Goal: Information Seeking & Learning: Understand process/instructions

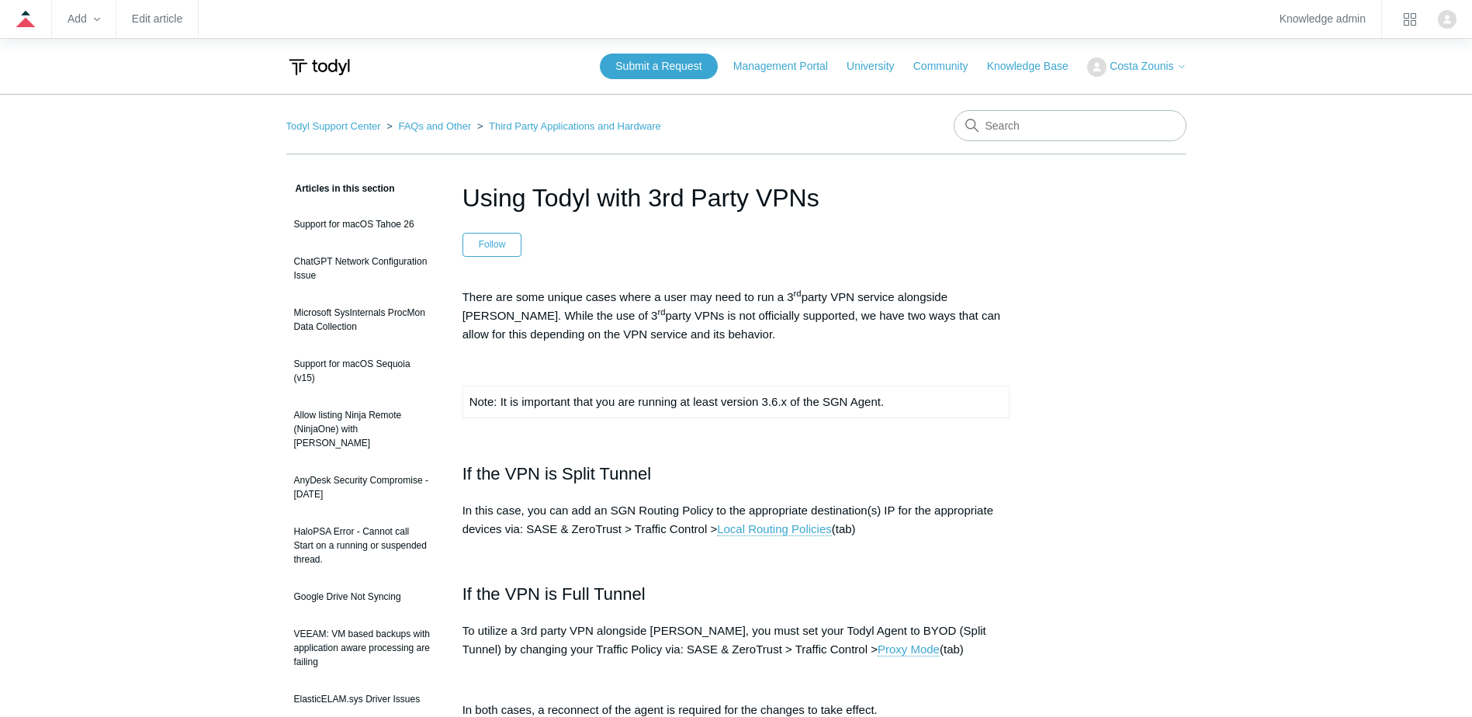
scroll to position [78, 0]
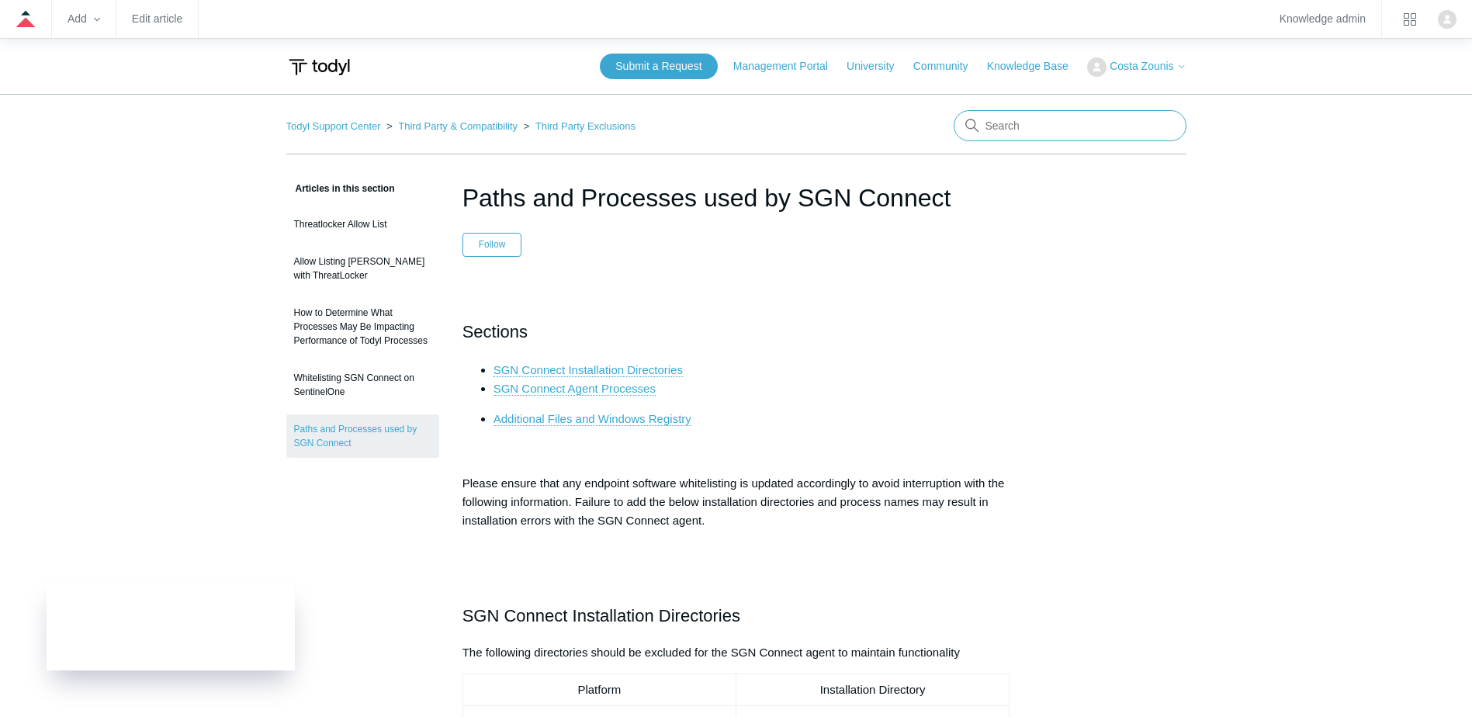
click at [1024, 120] on input "Search" at bounding box center [1070, 125] width 233 height 31
type input "outbound"
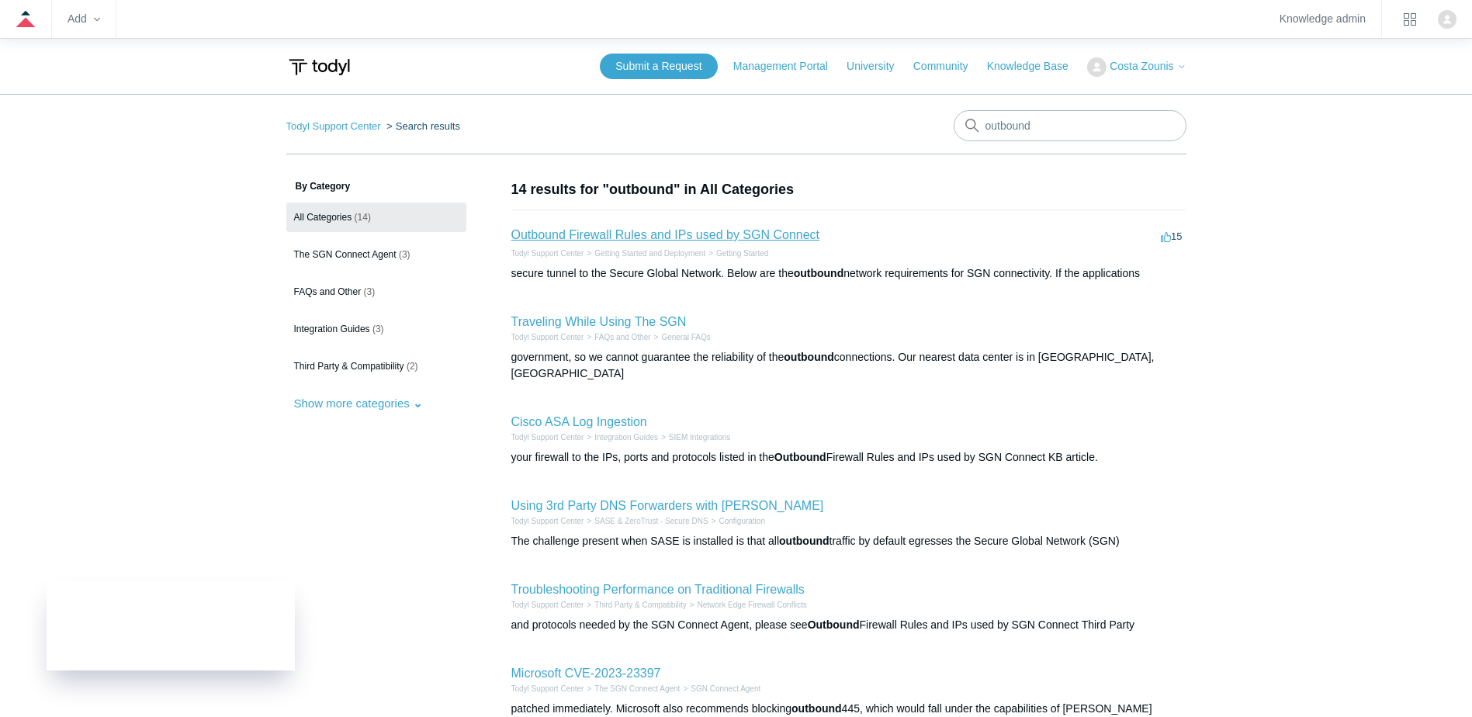
click at [611, 234] on link "Outbound Firewall Rules and IPs used by SGN Connect" at bounding box center [665, 234] width 309 height 13
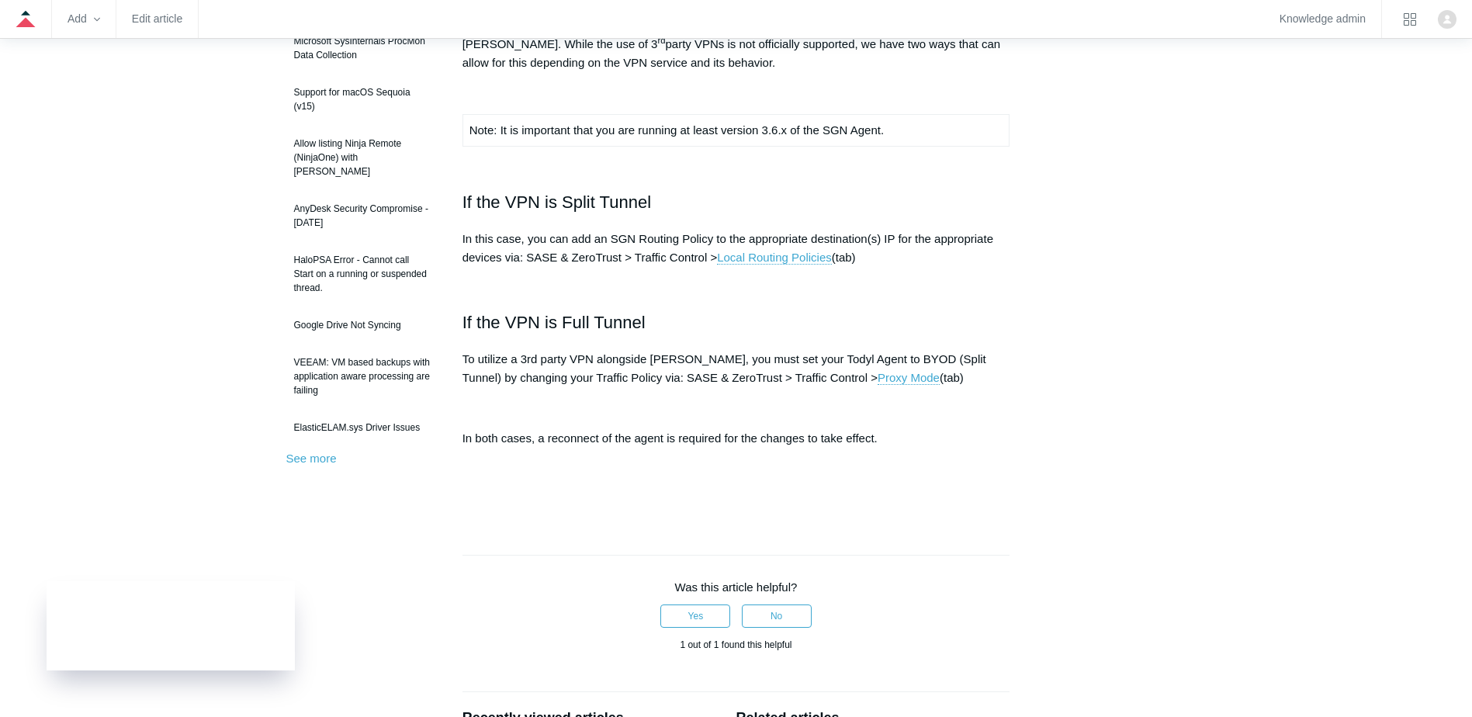
scroll to position [78, 0]
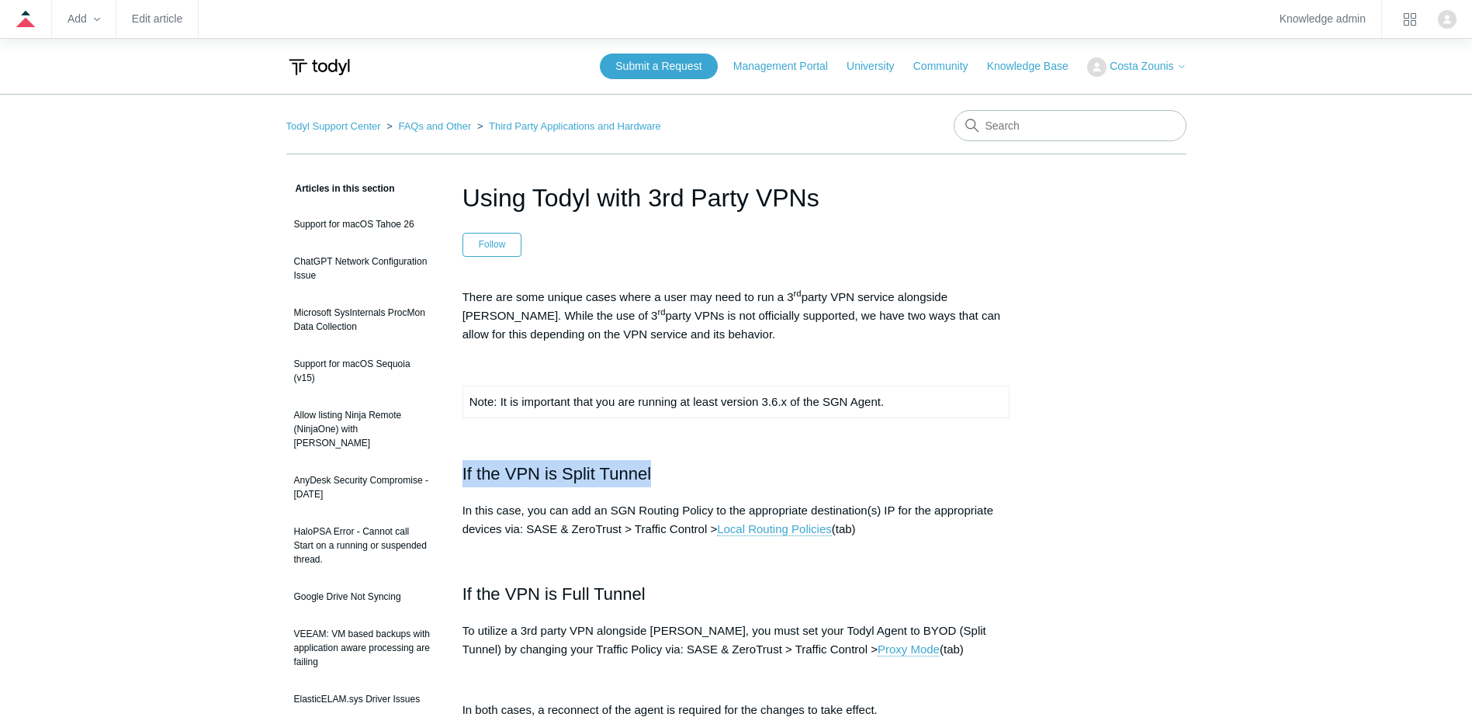
drag, startPoint x: 455, startPoint y: 465, endPoint x: 701, endPoint y: 471, distance: 246.1
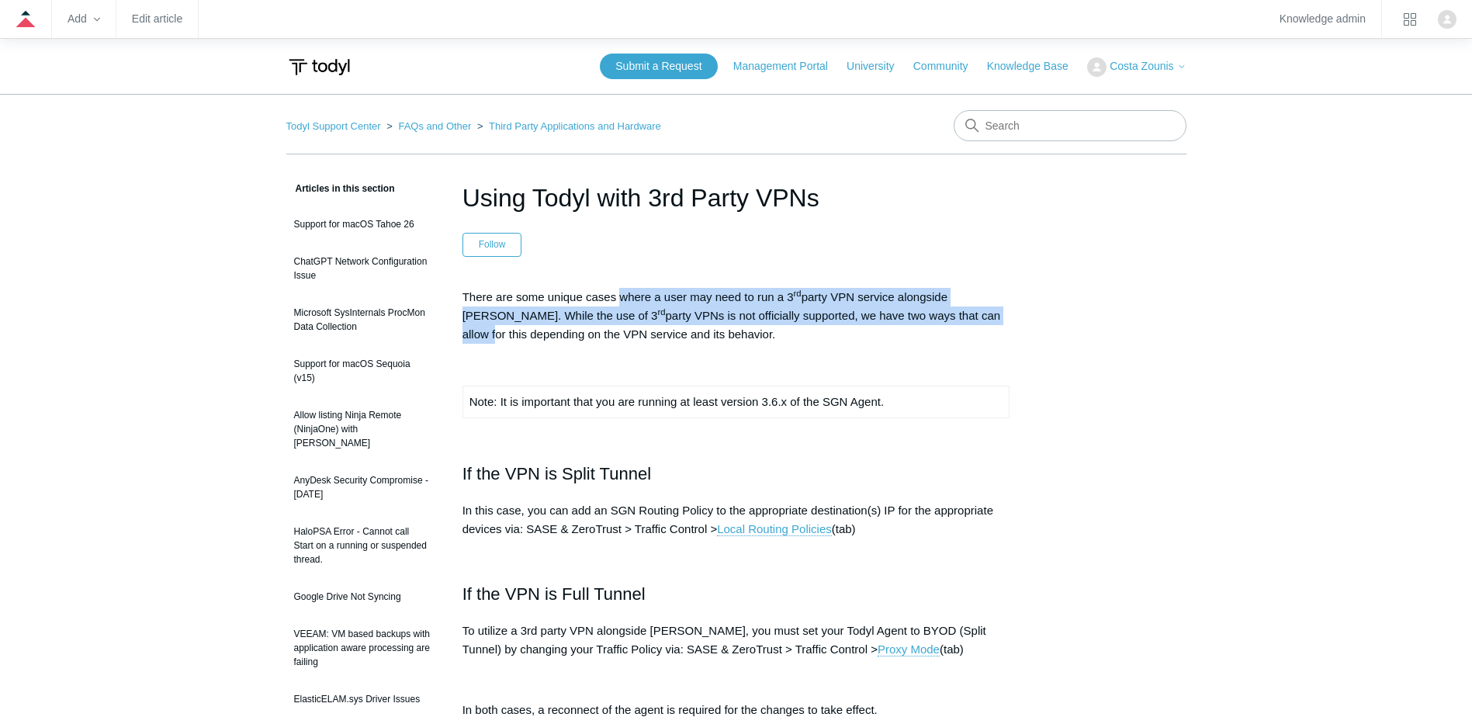
drag, startPoint x: 622, startPoint y: 293, endPoint x: 934, endPoint y: 316, distance: 313.5
click at [934, 316] on p "There are some unique cases where a user may need to run a 3 rd party VPN servi…" at bounding box center [736, 316] width 548 height 56
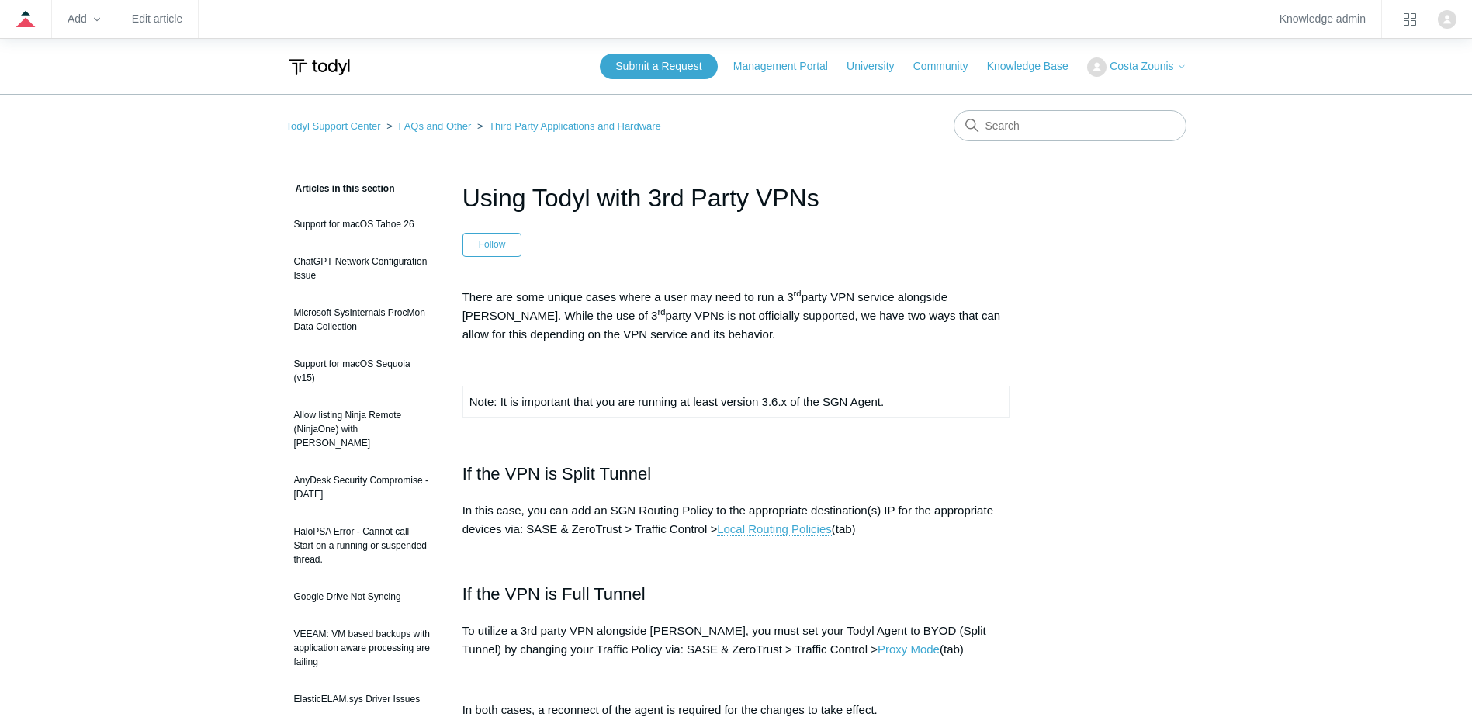
drag, startPoint x: 934, startPoint y: 316, endPoint x: 833, endPoint y: 332, distance: 103.0
click at [844, 332] on p "There are some unique cases where a user may need to run a 3 rd party VPN servi…" at bounding box center [736, 316] width 548 height 56
click at [673, 293] on p "There are some unique cases where a user may need to run a 3 rd party VPN servi…" at bounding box center [736, 316] width 548 height 56
click at [483, 320] on p "There are some unique cases where a user may need to run a 3 rd party VPN servi…" at bounding box center [736, 316] width 548 height 56
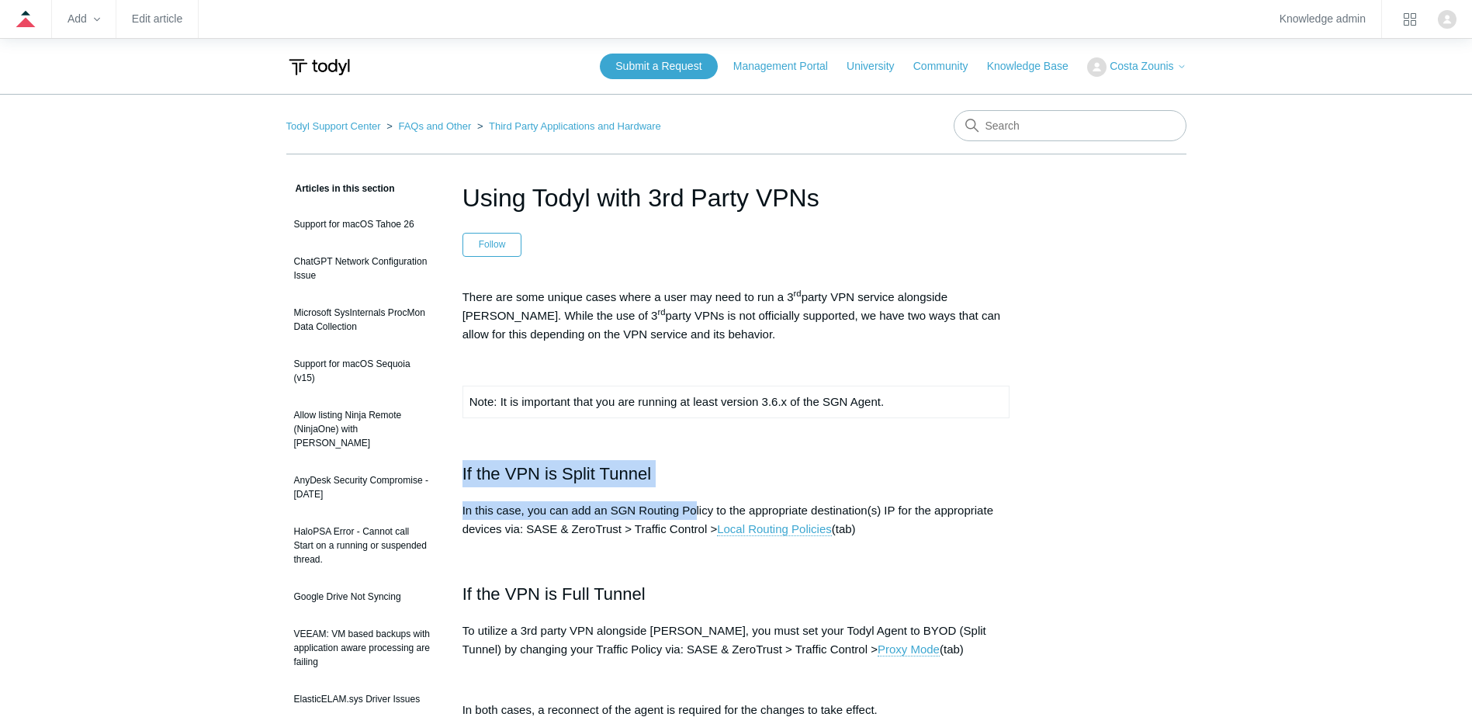
drag, startPoint x: 462, startPoint y: 478, endPoint x: 696, endPoint y: 489, distance: 234.6
drag, startPoint x: 696, startPoint y: 489, endPoint x: 568, endPoint y: 483, distance: 128.2
click at [604, 483] on h2 "If the VPN is Split Tunnel" at bounding box center [736, 473] width 548 height 27
drag, startPoint x: 446, startPoint y: 462, endPoint x: 674, endPoint y: 480, distance: 228.8
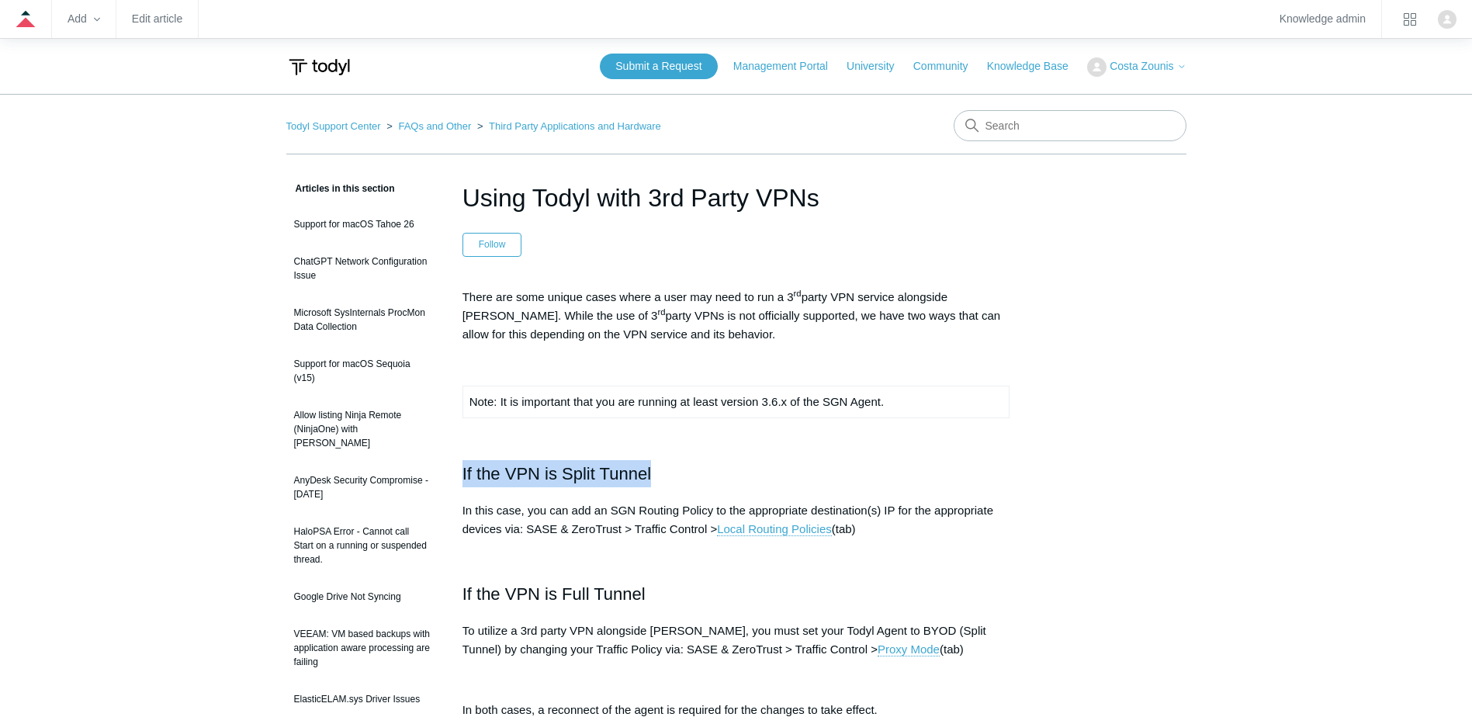
drag, startPoint x: 674, startPoint y: 480, endPoint x: 624, endPoint y: 494, distance: 52.6
click at [624, 494] on div "There are some unique cases where a user may need to run a 3 rd party VPN servi…" at bounding box center [736, 534] width 548 height 493
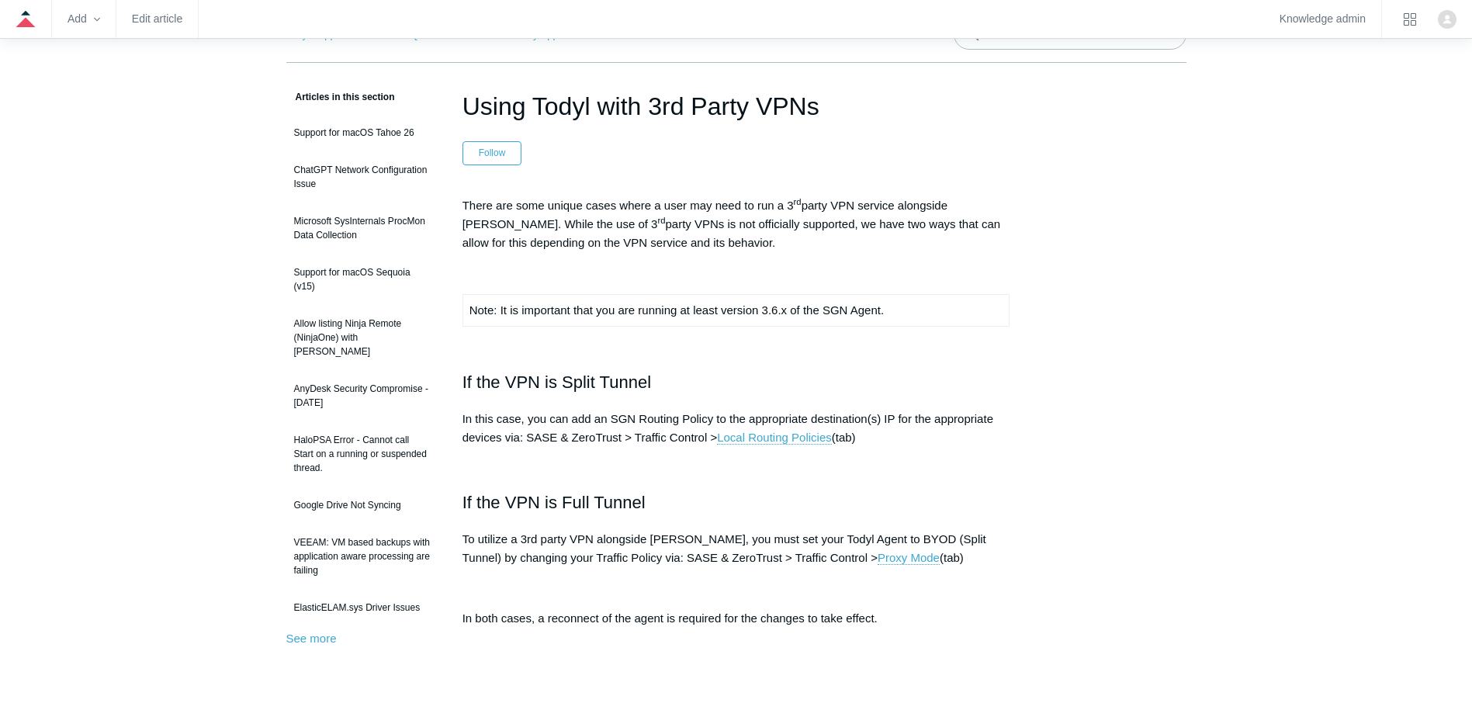
scroll to position [155, 0]
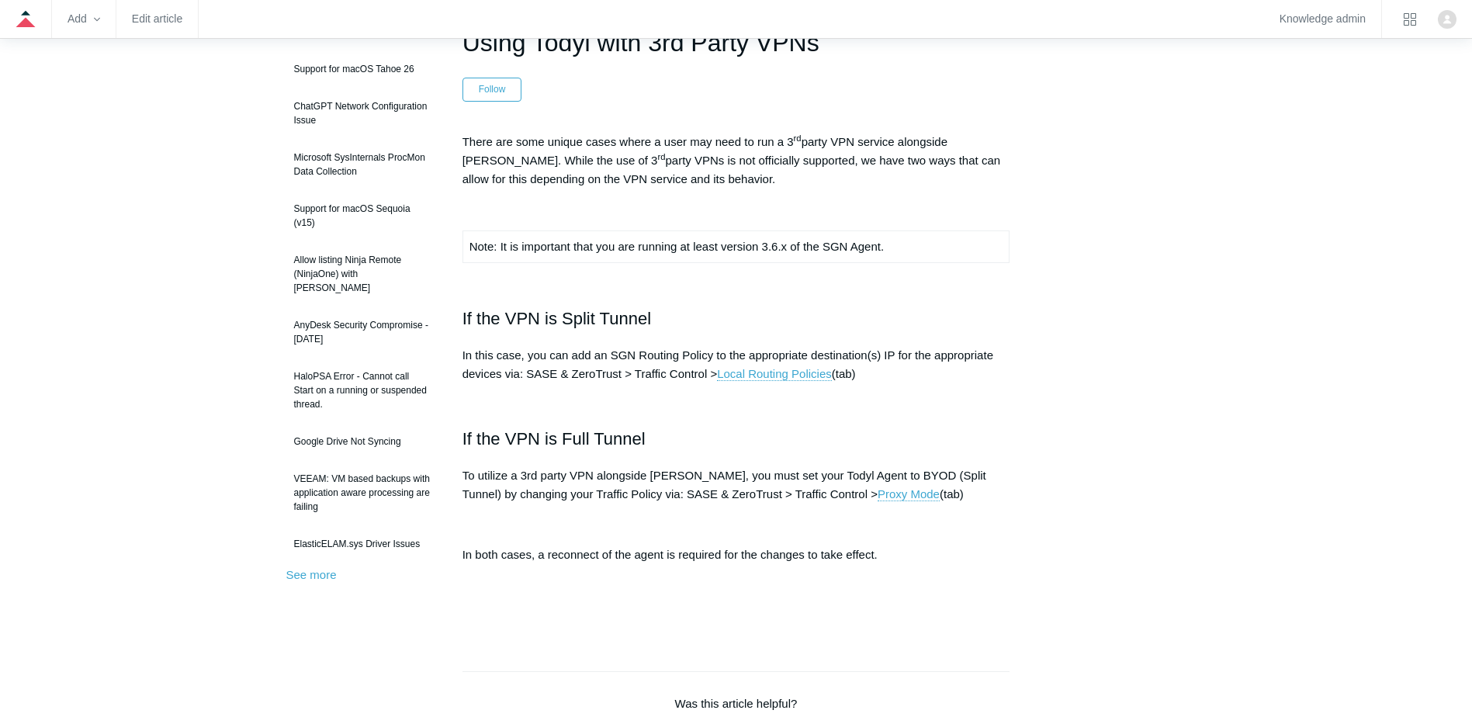
drag, startPoint x: 464, startPoint y: 359, endPoint x: 869, endPoint y: 369, distance: 405.2
click at [869, 369] on p "In this case, you can add an SGN Routing Policy to the appropriate destination(…" at bounding box center [736, 364] width 548 height 37
drag, startPoint x: 869, startPoint y: 369, endPoint x: 922, endPoint y: 400, distance: 61.2
click at [922, 400] on p at bounding box center [736, 404] width 548 height 19
drag, startPoint x: 702, startPoint y: 365, endPoint x: 459, endPoint y: 353, distance: 243.2
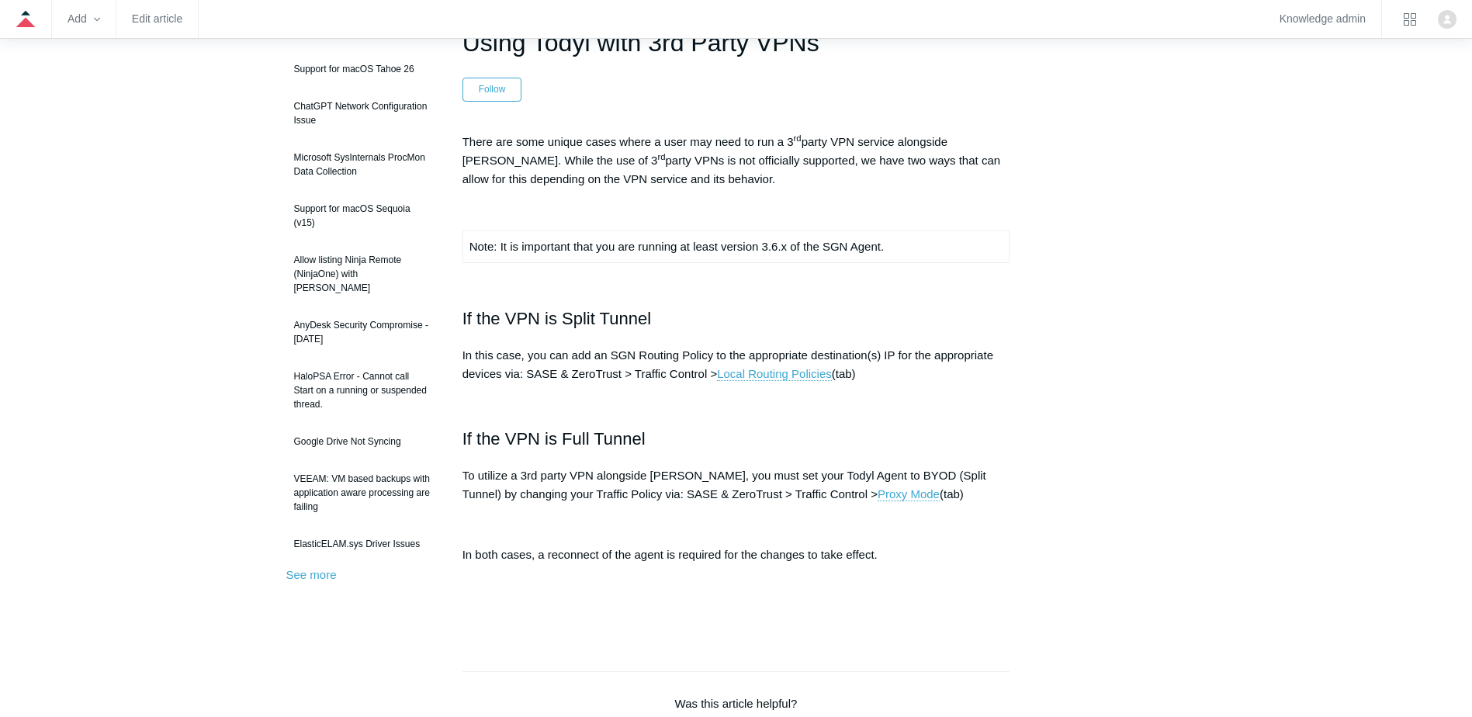
click at [459, 353] on article "Using Todyl with 3rd Party VPNs Follow Not yet followed by anyone There are som…" at bounding box center [736, 585] width 594 height 1122
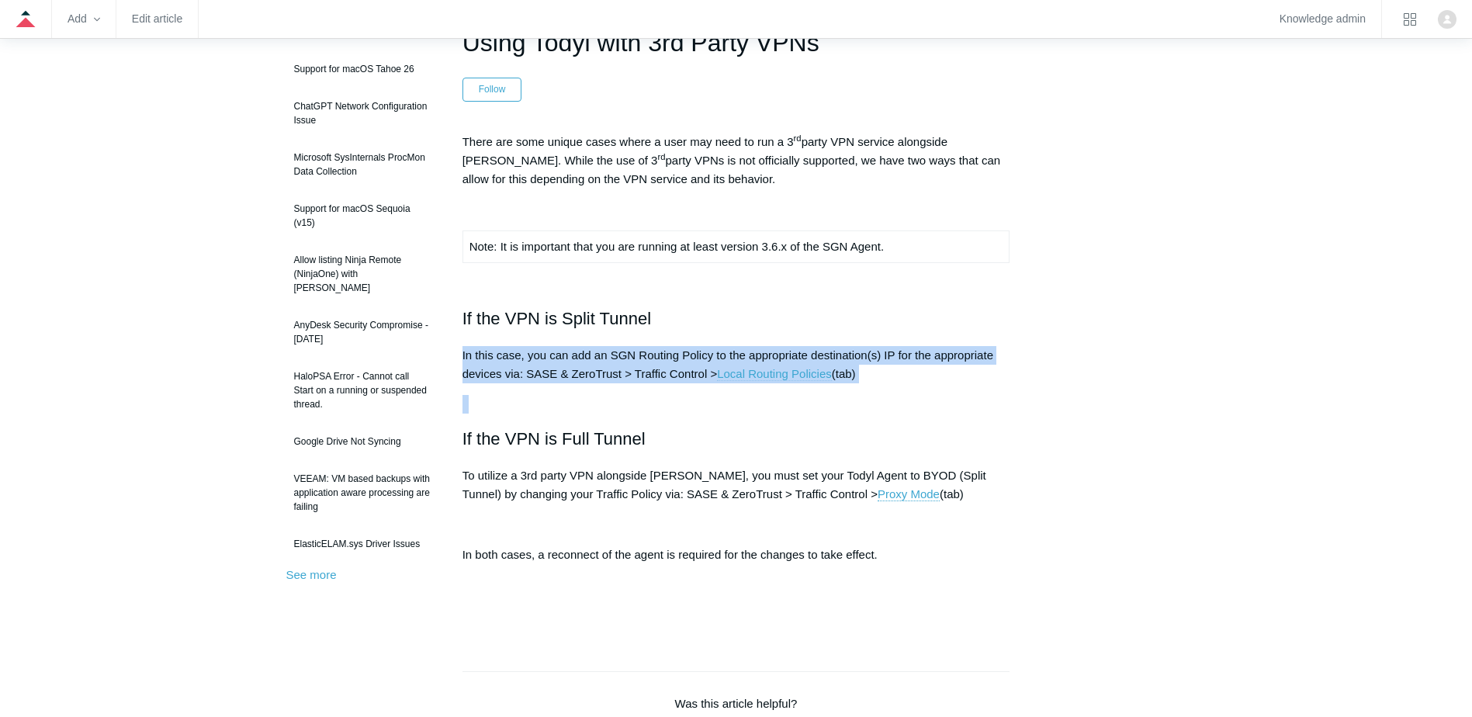
drag, startPoint x: 614, startPoint y: 358, endPoint x: 953, endPoint y: 397, distance: 341.3
click at [953, 397] on article "Using Todyl with 3rd Party VPNs Follow Not yet followed by anyone There are som…" at bounding box center [736, 585] width 594 height 1122
drag, startPoint x: 953, startPoint y: 397, endPoint x: 840, endPoint y: 393, distance: 112.6
click at [854, 393] on div "There are some unique cases where a user may need to run a 3 rd party VPN servi…" at bounding box center [736, 379] width 548 height 493
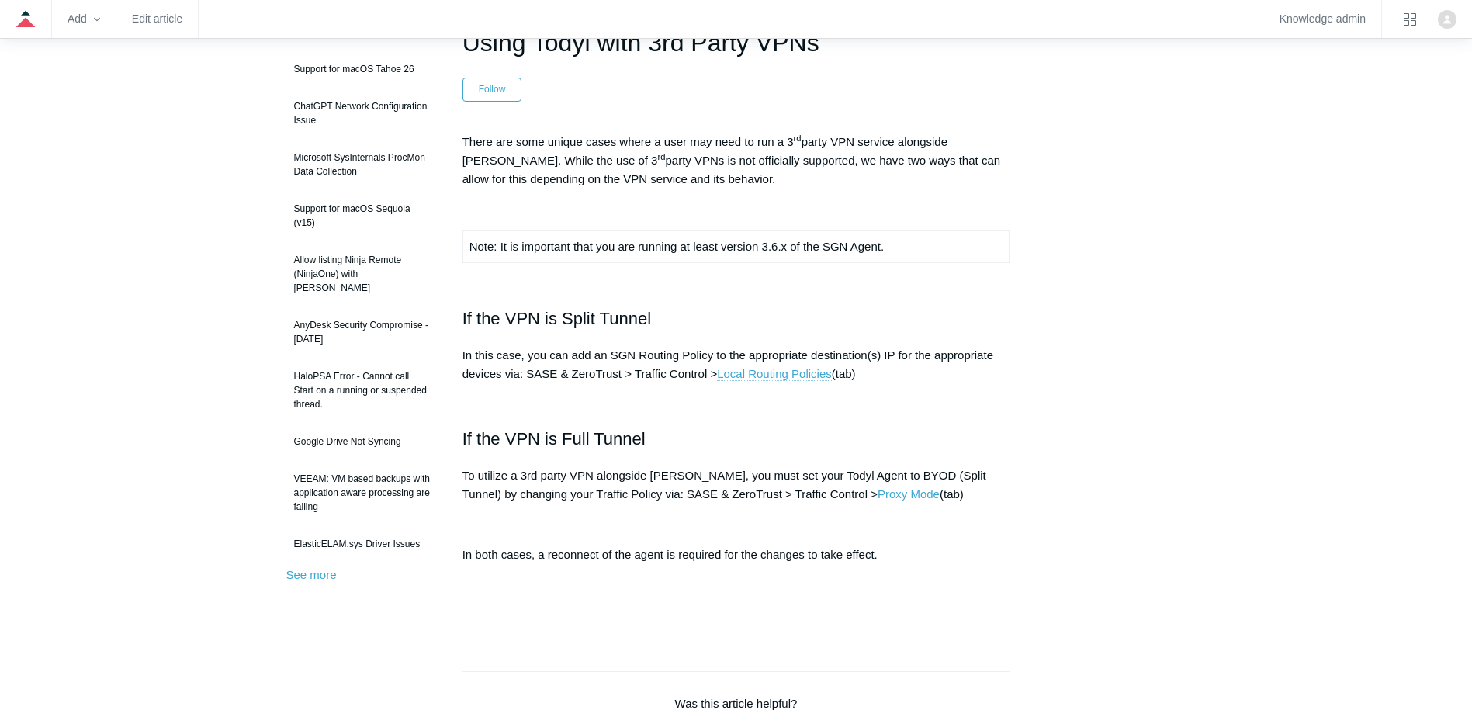
click at [792, 379] on link "Local Routing Policies" at bounding box center [774, 374] width 115 height 14
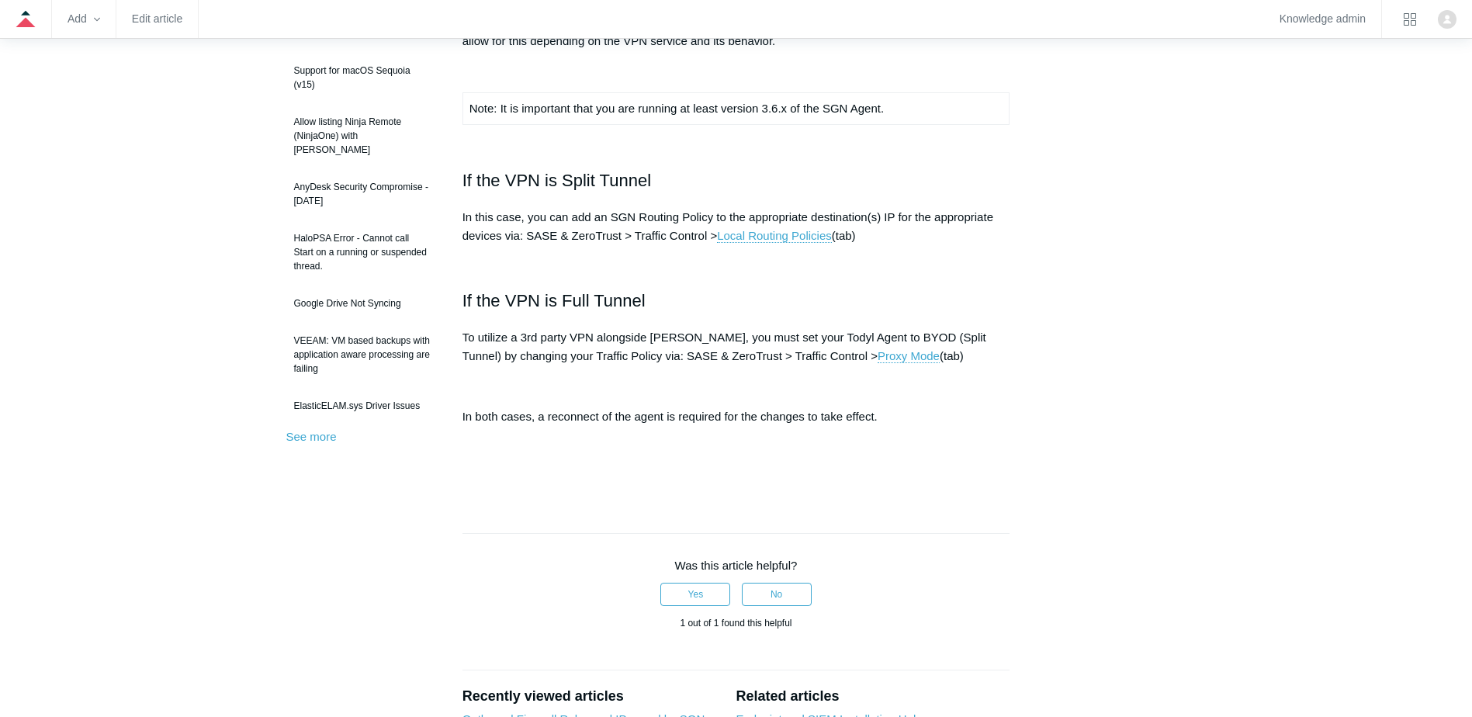
scroll to position [310, 0]
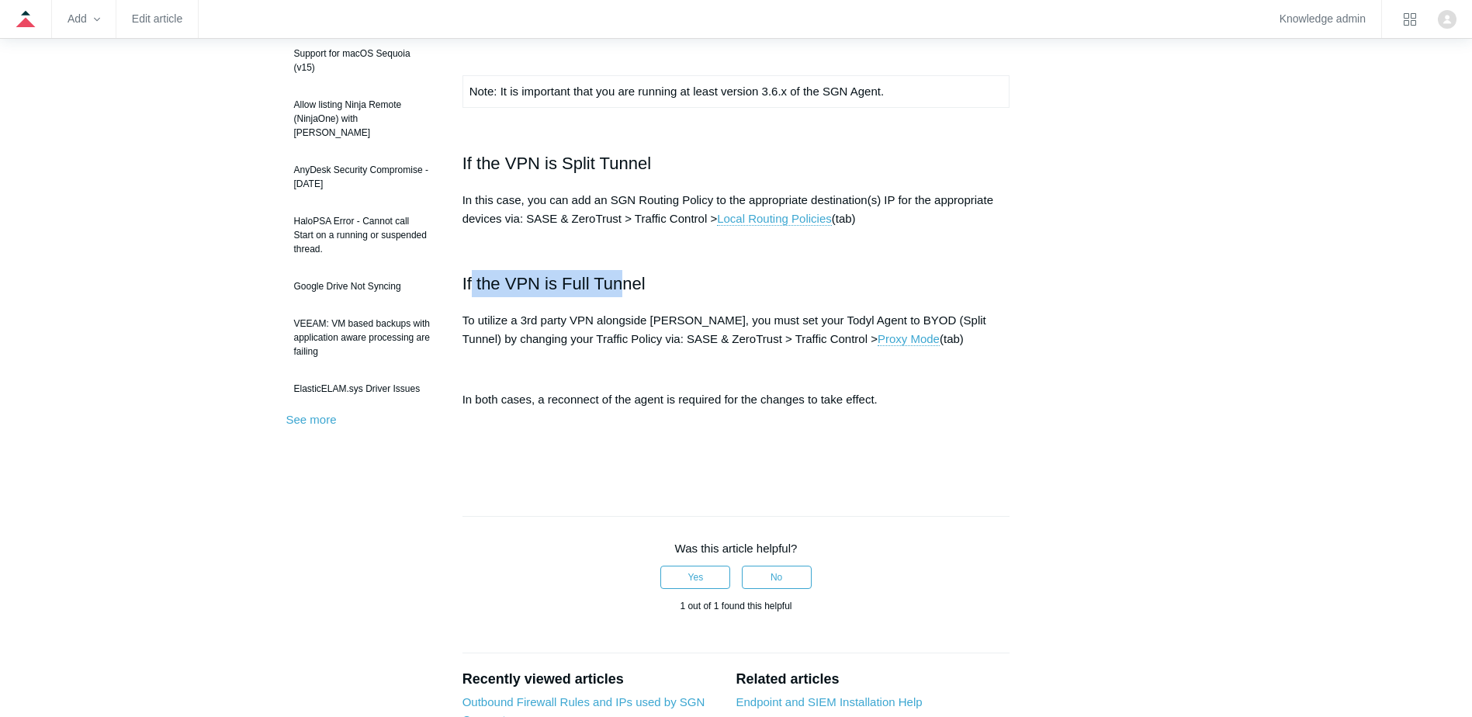
drag, startPoint x: 504, startPoint y: 285, endPoint x: 647, endPoint y: 284, distance: 143.6
click at [647, 284] on h2 "If the VPN is Full Tunnel" at bounding box center [736, 283] width 548 height 27
drag, startPoint x: 647, startPoint y: 284, endPoint x: 589, endPoint y: 326, distance: 71.7
click at [588, 327] on p "To utilize a 3rd party VPN alongside Todyl, you must set your Todyl Agent to BY…" at bounding box center [736, 329] width 548 height 37
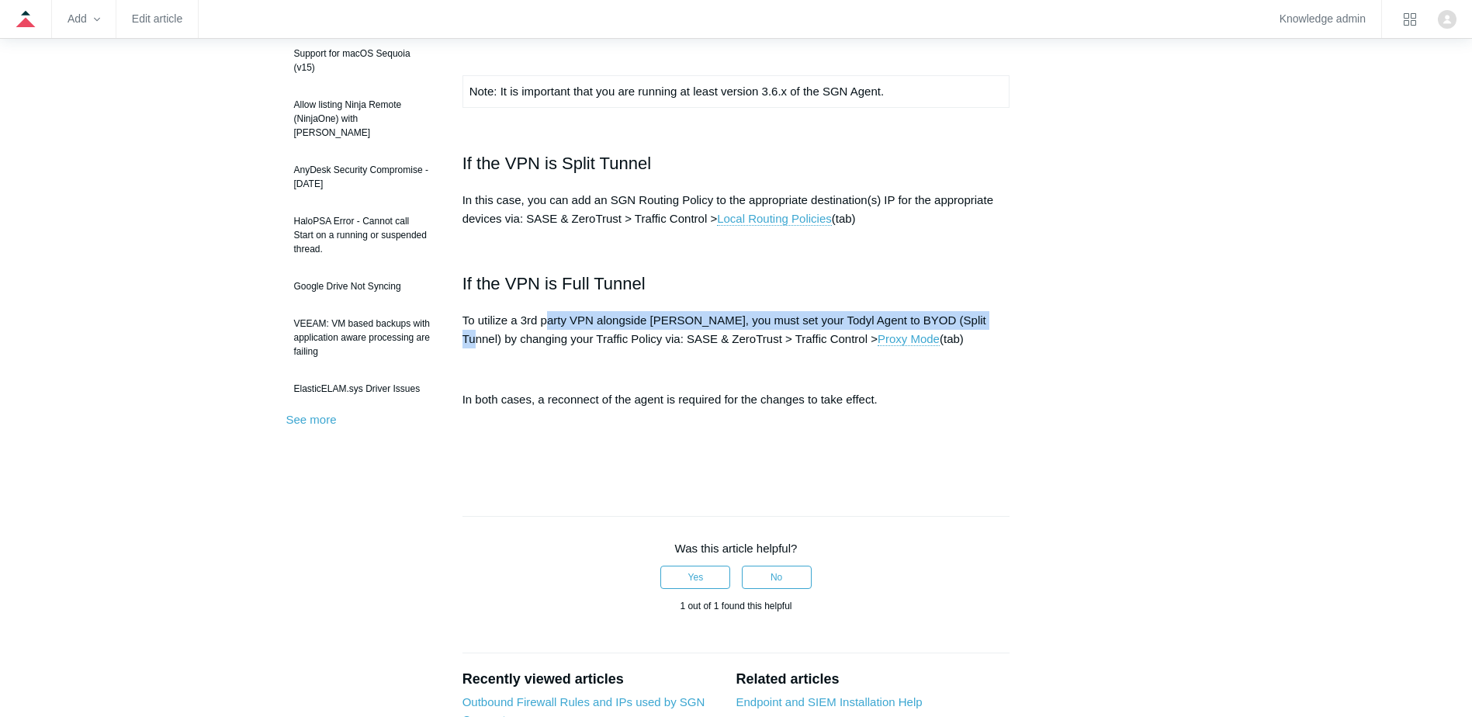
drag, startPoint x: 549, startPoint y: 317, endPoint x: 975, endPoint y: 318, distance: 426.0
click at [975, 318] on p "To utilize a 3rd party VPN alongside Todyl, you must set your Todyl Agent to BY…" at bounding box center [736, 329] width 548 height 37
drag, startPoint x: 975, startPoint y: 318, endPoint x: 708, endPoint y: 319, distance: 267.7
click at [708, 319] on p "To utilize a 3rd party VPN alongside Todyl, you must set your Todyl Agent to BY…" at bounding box center [736, 329] width 548 height 37
drag, startPoint x: 804, startPoint y: 309, endPoint x: 1058, endPoint y: 309, distance: 254.5
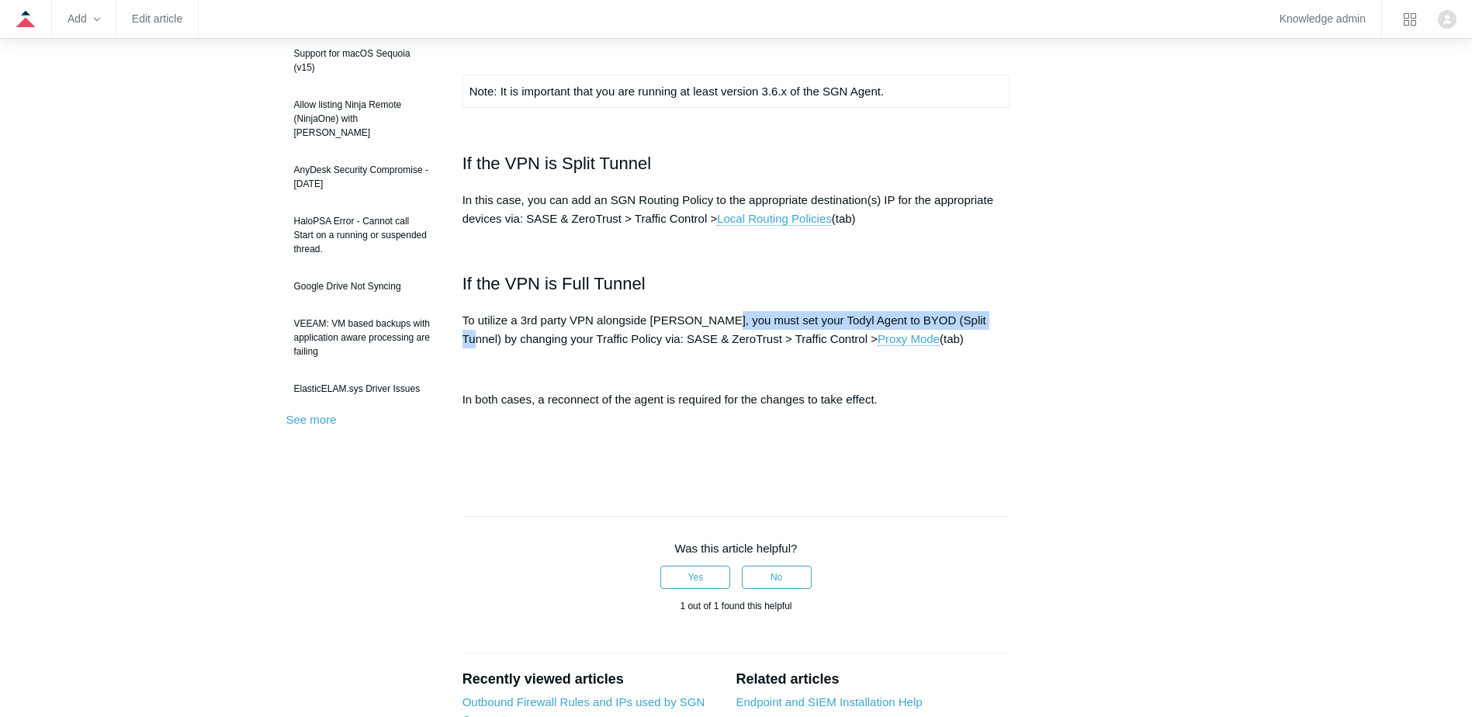
click at [1058, 309] on div "Articles in this section Support for macOS Tahoe 26 ChatGPT Network Configurati…" at bounding box center [736, 430] width 900 height 1122
drag, startPoint x: 1058, startPoint y: 309, endPoint x: 963, endPoint y: 332, distance: 98.2
click at [961, 333] on p "To utilize a 3rd party VPN alongside Todyl, you must set your Todyl Agent to BY…" at bounding box center [736, 329] width 548 height 37
drag, startPoint x: 984, startPoint y: 301, endPoint x: 1046, endPoint y: 301, distance: 62.1
click at [1046, 301] on div "Articles in this section Support for macOS Tahoe 26 ChatGPT Network Configurati…" at bounding box center [736, 430] width 900 height 1122
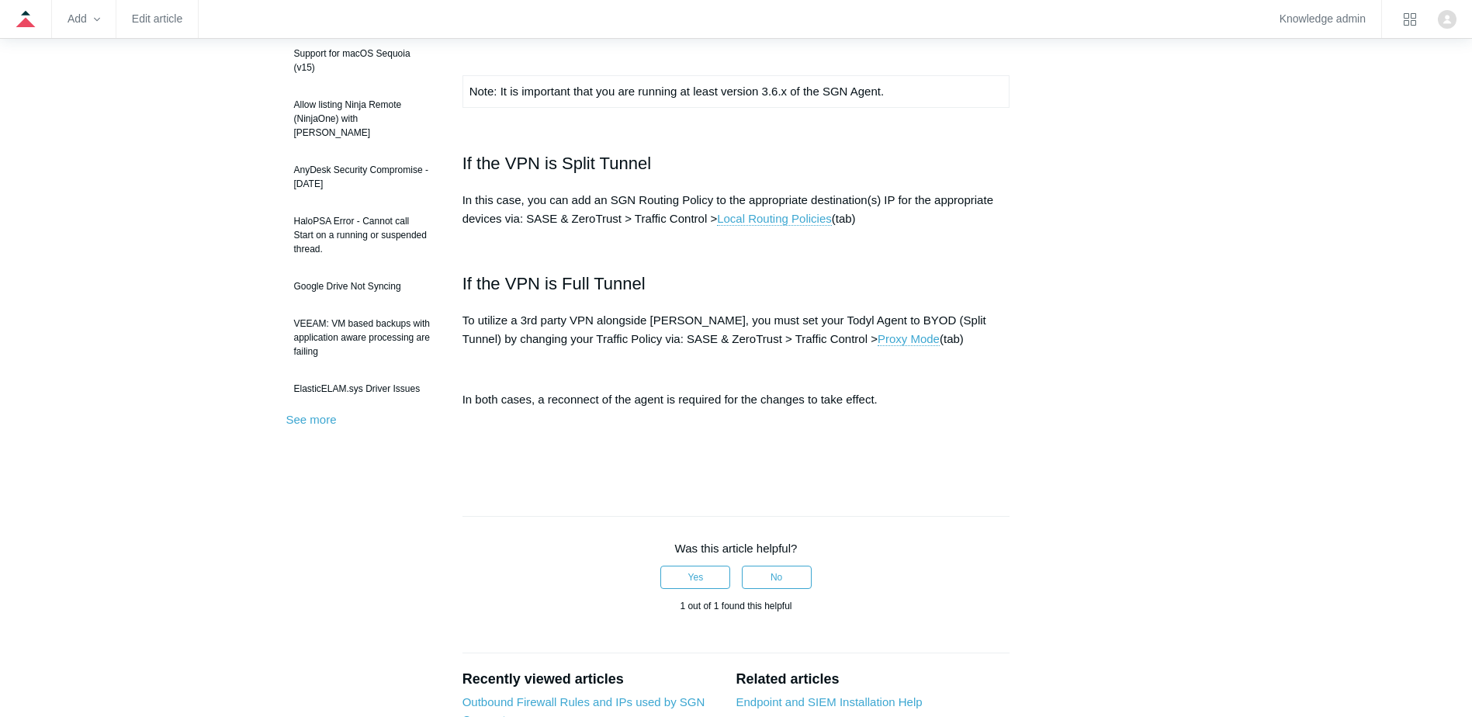
click at [525, 310] on div "There are some unique cases where a user may need to run a 3 rd party VPN servi…" at bounding box center [736, 223] width 548 height 493
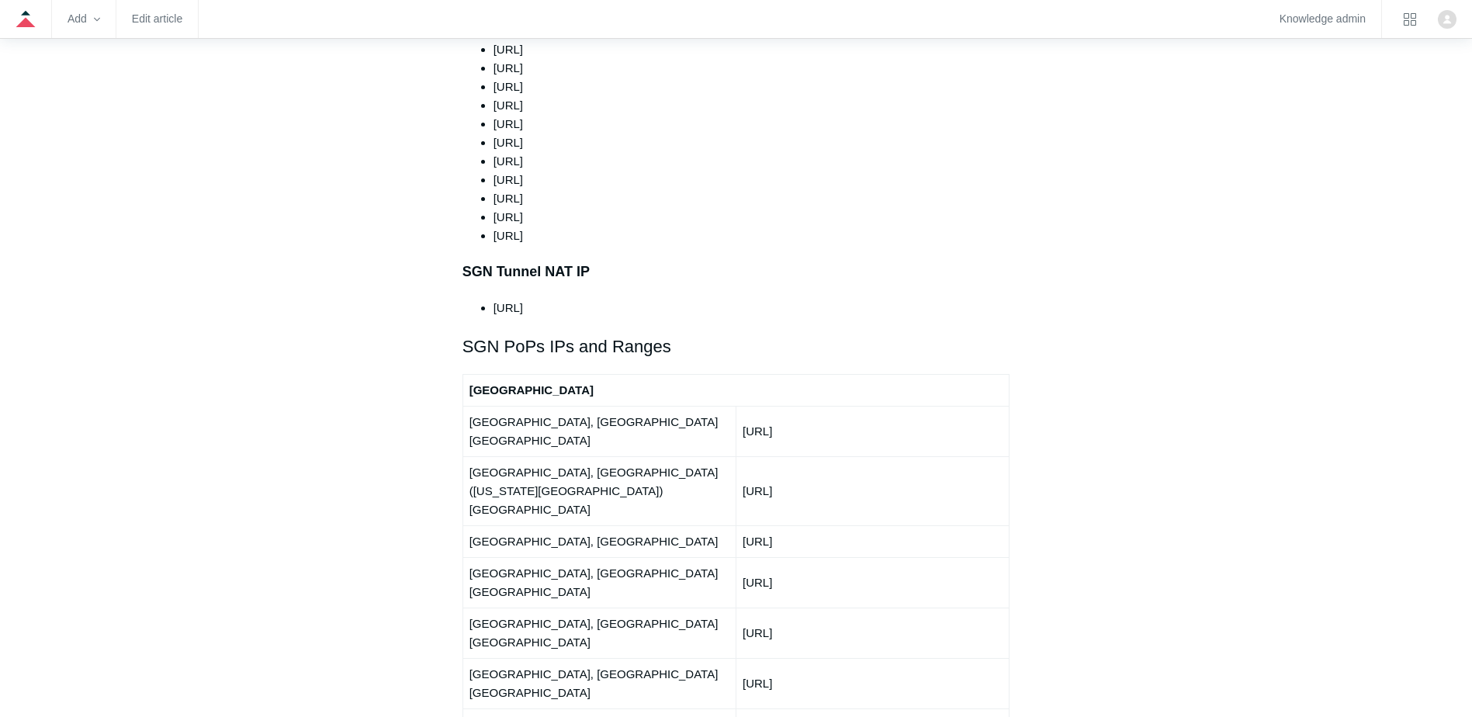
click at [1097, 225] on div "Articles in this section Deployment Guide Outbound Firewall Rules and IPs used …" at bounding box center [736, 609] width 900 height 4072
drag, startPoint x: 746, startPoint y: 383, endPoint x: 913, endPoint y: 385, distance: 166.8
click at [913, 406] on td "[URL]" at bounding box center [872, 431] width 273 height 50
drag, startPoint x: 913, startPoint y: 385, endPoint x: 800, endPoint y: 390, distance: 112.6
click at [798, 406] on td "[URL]" at bounding box center [872, 431] width 273 height 50
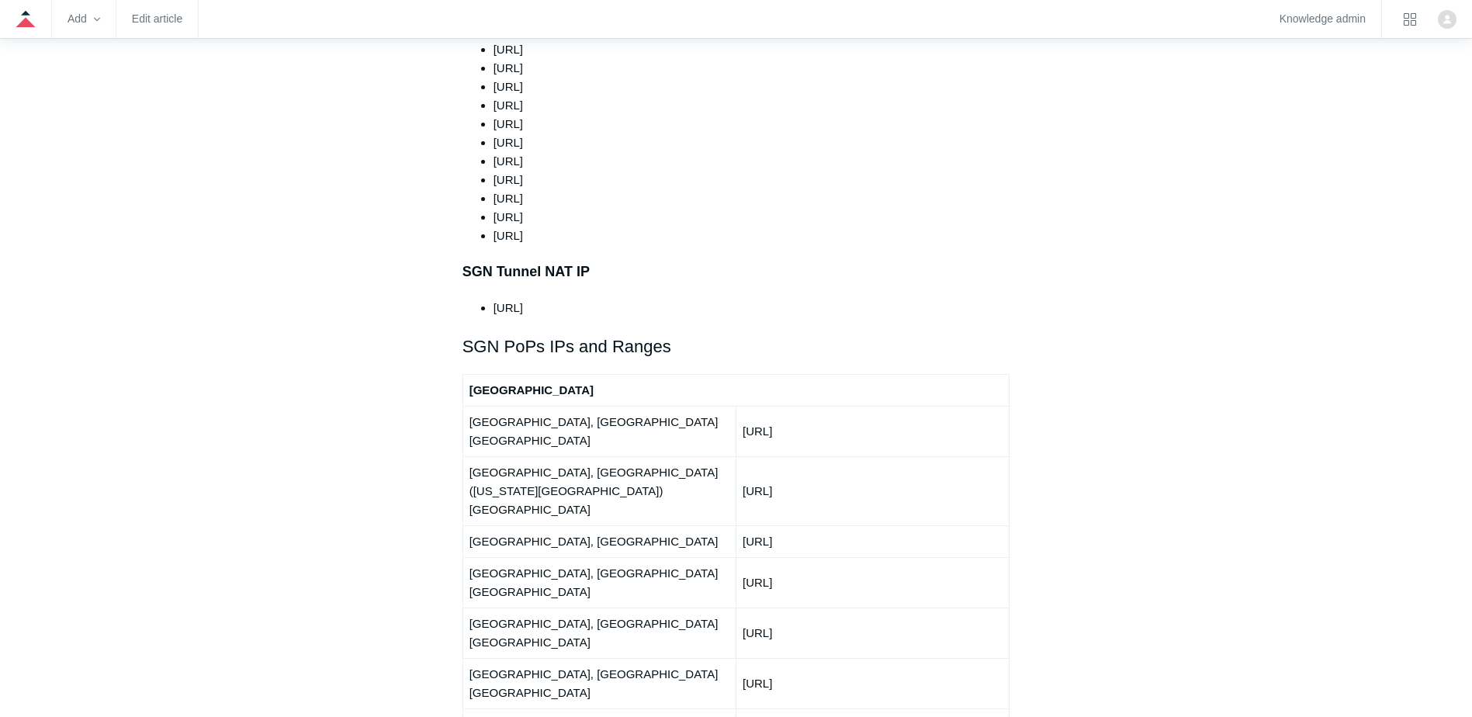
drag, startPoint x: 854, startPoint y: 392, endPoint x: 731, endPoint y: 379, distance: 124.0
click at [731, 406] on tr "[GEOGRAPHIC_DATA], [GEOGRAPHIC_DATA] [GEOGRAPHIC_DATA] [URL]" at bounding box center [735, 431] width 547 height 50
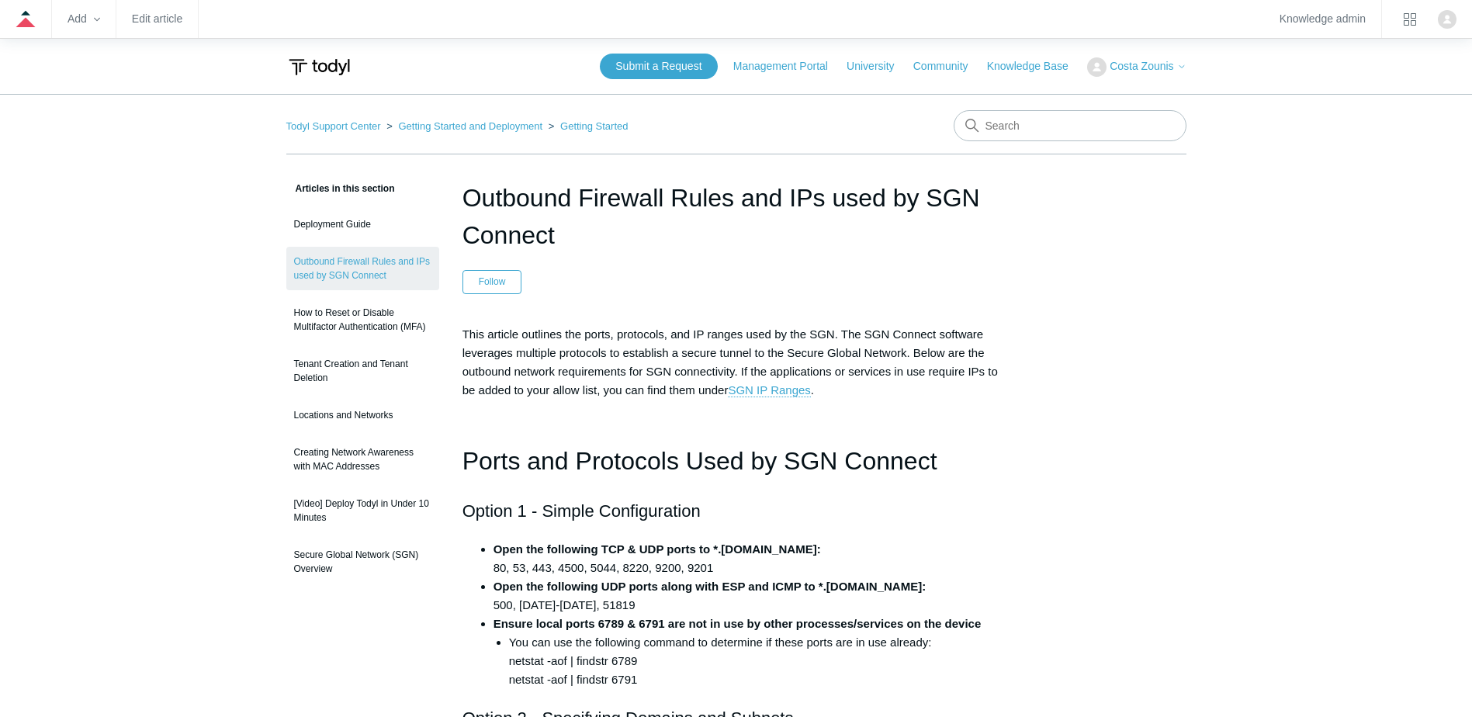
scroll to position [1606, 0]
